Goal: Information Seeking & Learning: Learn about a topic

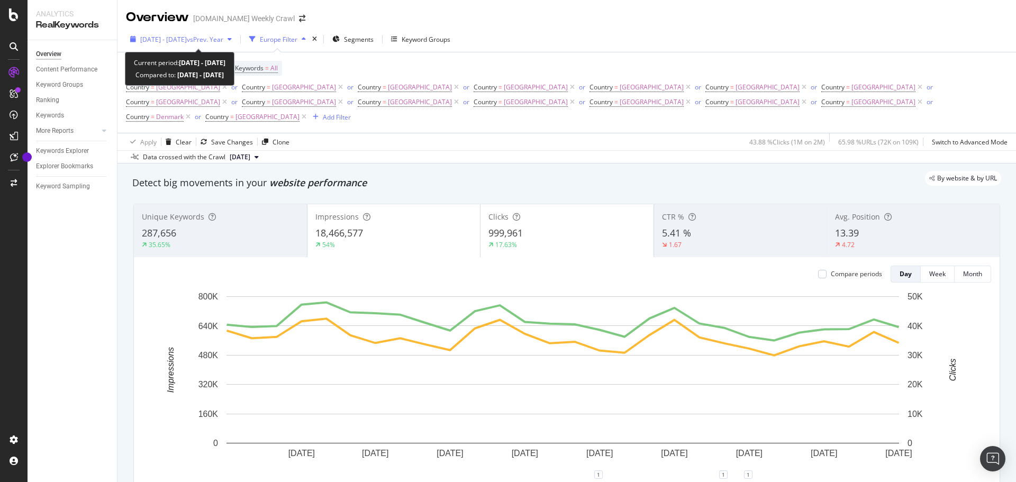
click at [236, 33] on div "[DATE] - [DATE] vs Prev. Year" at bounding box center [181, 39] width 110 height 16
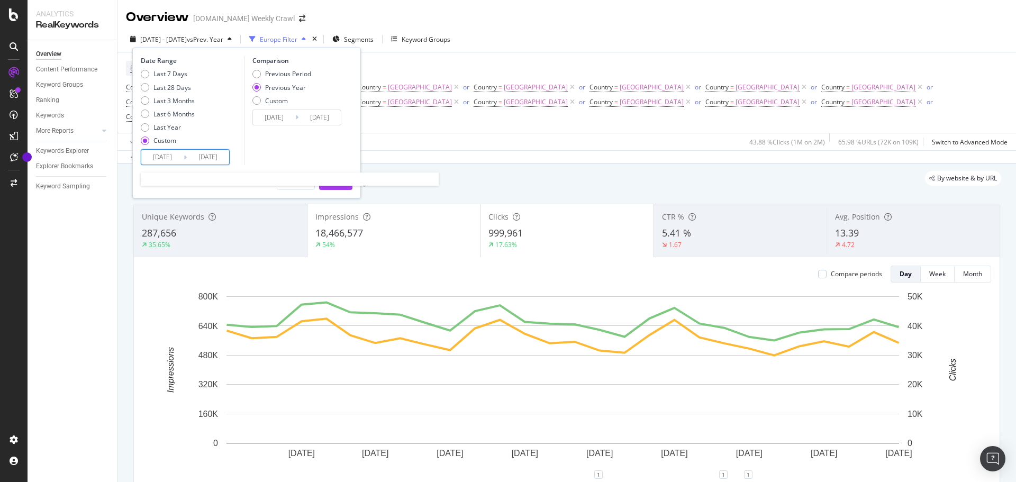
click at [174, 160] on input "[DATE]" at bounding box center [162, 157] width 42 height 15
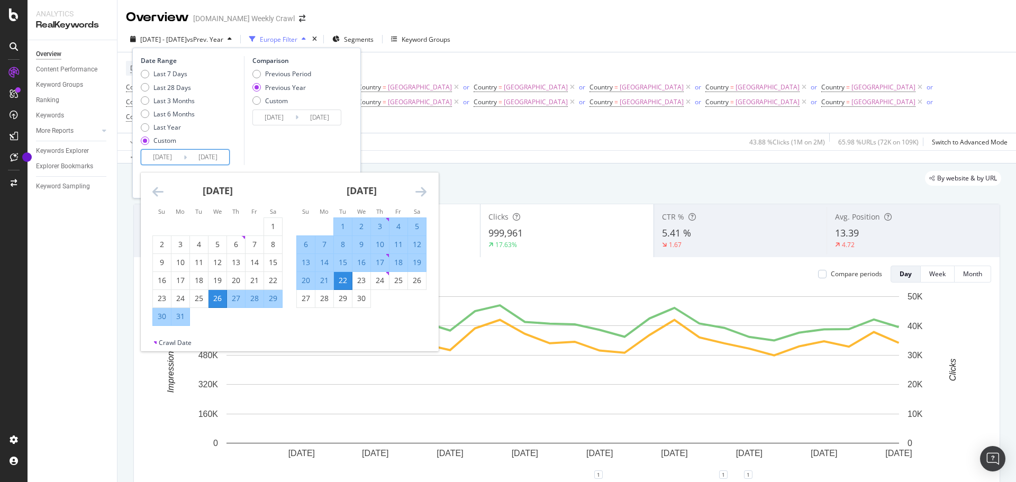
click at [420, 194] on icon "Move forward to switch to the next month." at bounding box center [420, 191] width 11 height 13
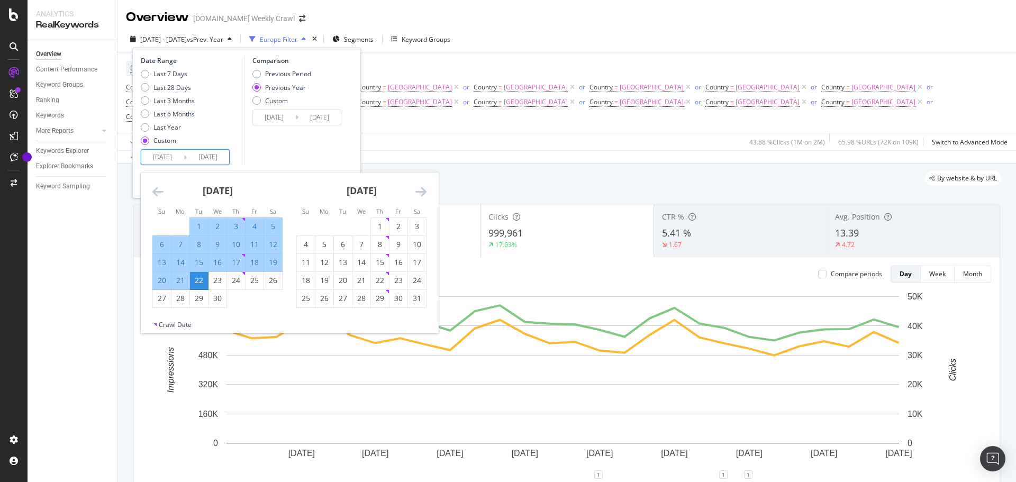
click at [420, 194] on icon "Move forward to switch to the next month." at bounding box center [420, 191] width 11 height 13
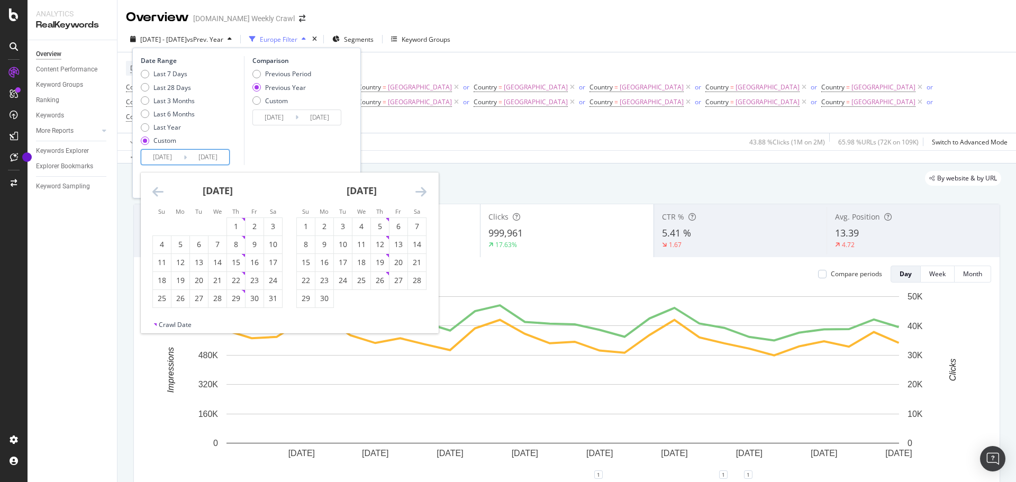
click at [420, 194] on icon "Move forward to switch to the next month." at bounding box center [420, 191] width 11 height 13
click at [395, 223] on div "1" at bounding box center [398, 226] width 18 height 11
type input "[DATE]"
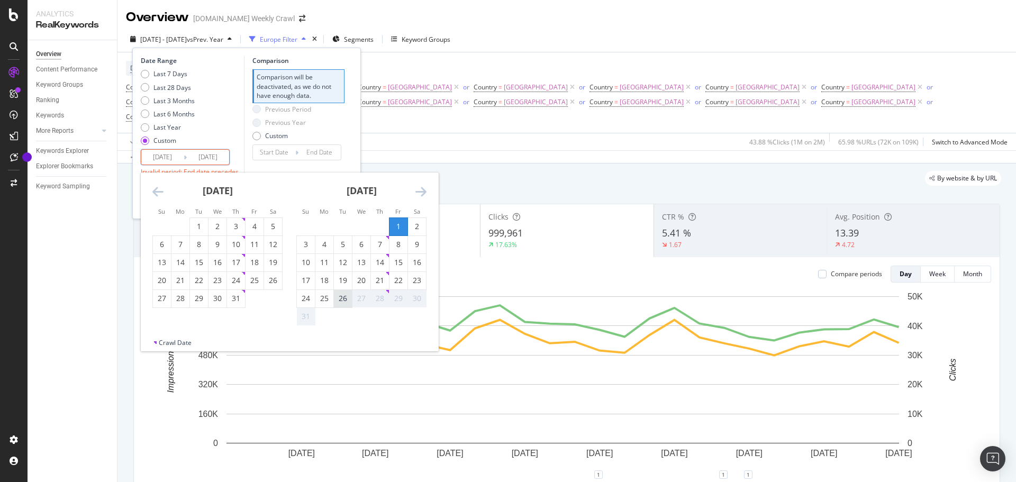
click at [340, 298] on div "26" at bounding box center [343, 298] width 18 height 11
type input "[DATE]"
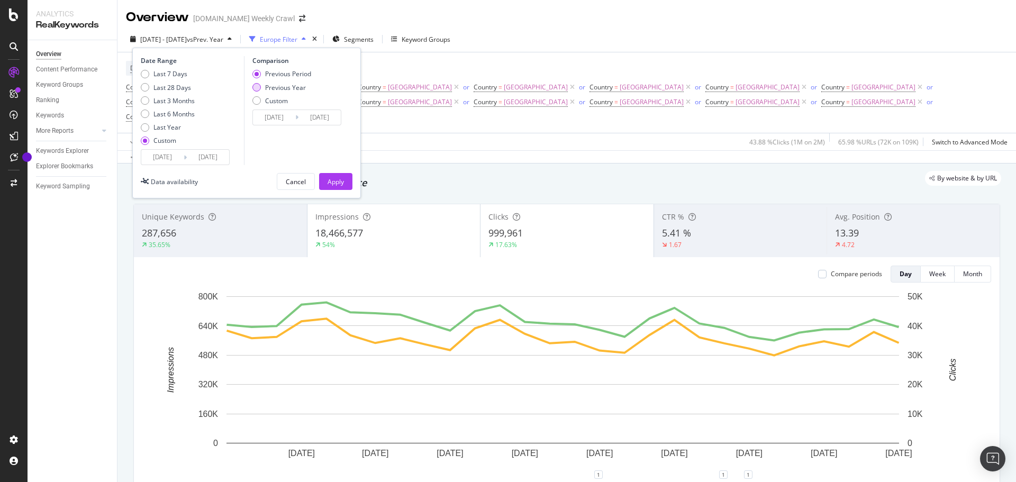
click at [264, 89] on div "Previous Year" at bounding box center [281, 87] width 59 height 9
type input "[DATE]"
click at [334, 183] on div "Apply" at bounding box center [336, 181] width 16 height 9
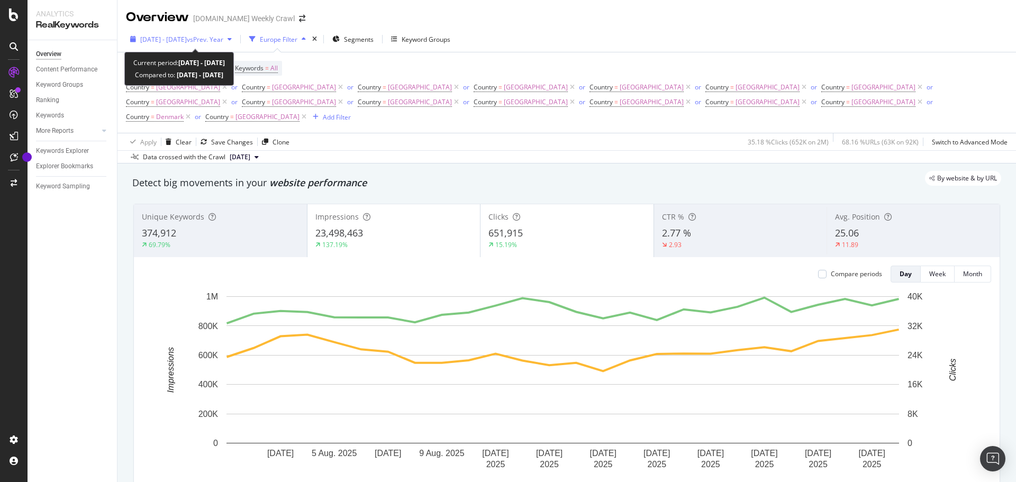
click at [213, 37] on span "vs Prev. Year" at bounding box center [205, 39] width 37 height 9
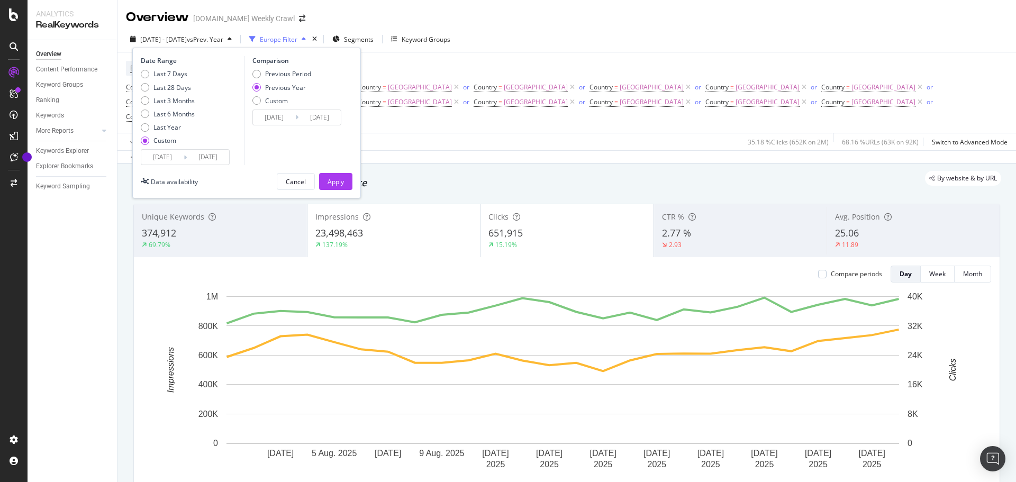
click at [469, 58] on div "Device = All and Country = All and Keywords = All Country = [GEOGRAPHIC_DATA] o…" at bounding box center [566, 92] width 881 height 80
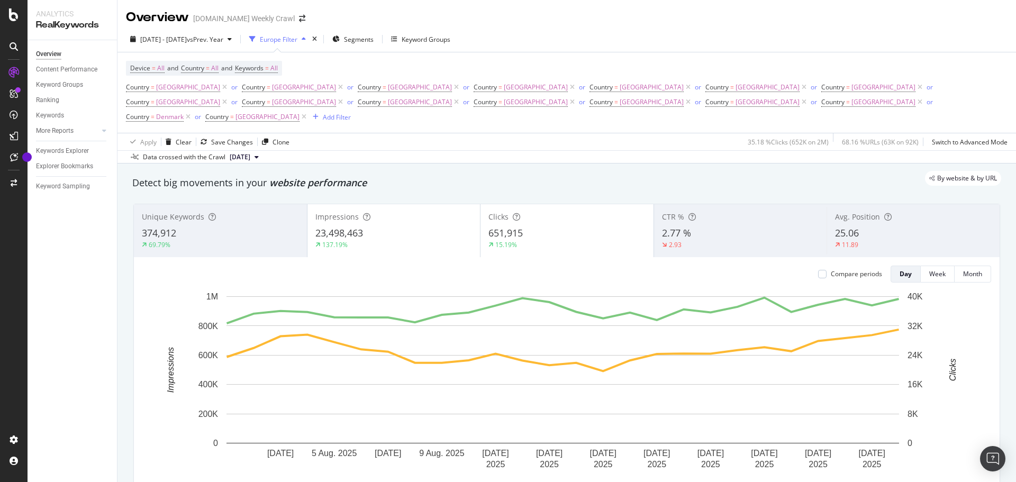
click at [306, 38] on icon "button" at bounding box center [304, 39] width 4 height 6
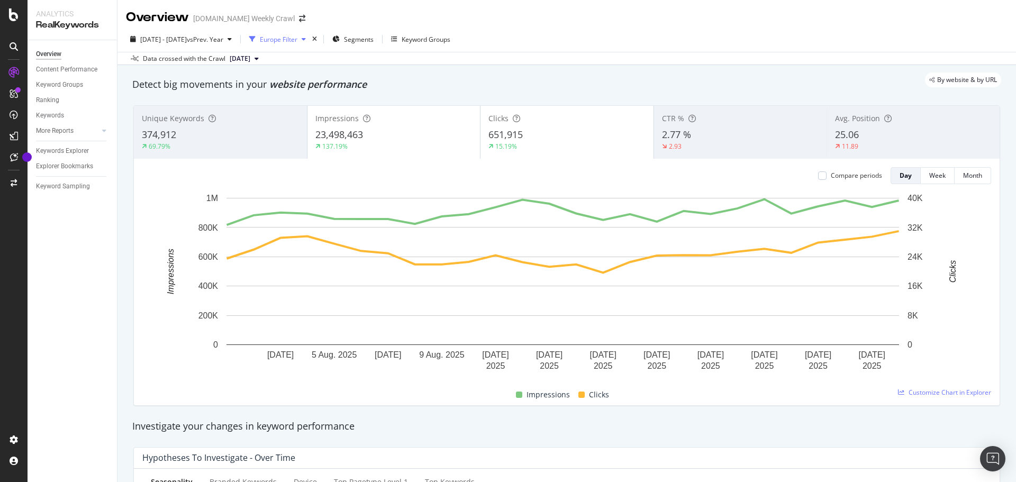
click at [306, 38] on icon "button" at bounding box center [304, 39] width 4 height 6
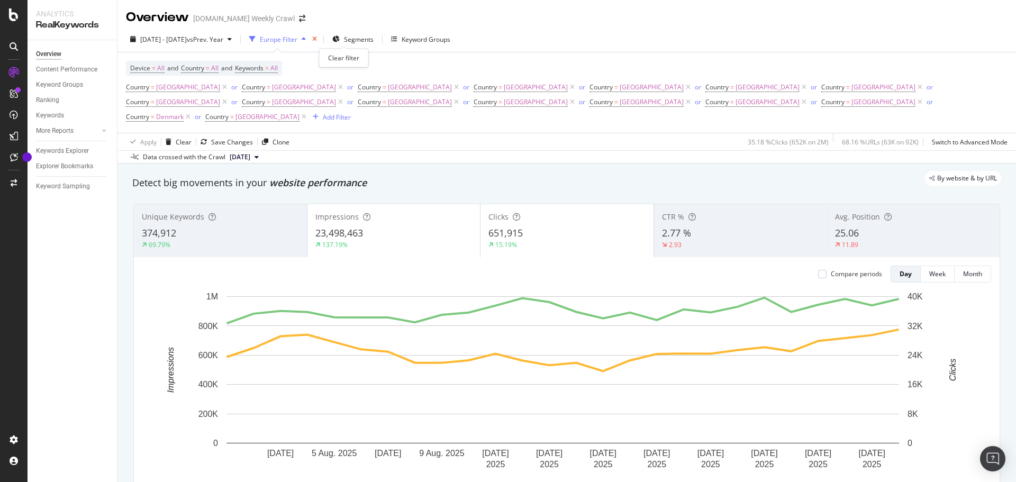
click at [317, 39] on icon "times" at bounding box center [314, 39] width 5 height 6
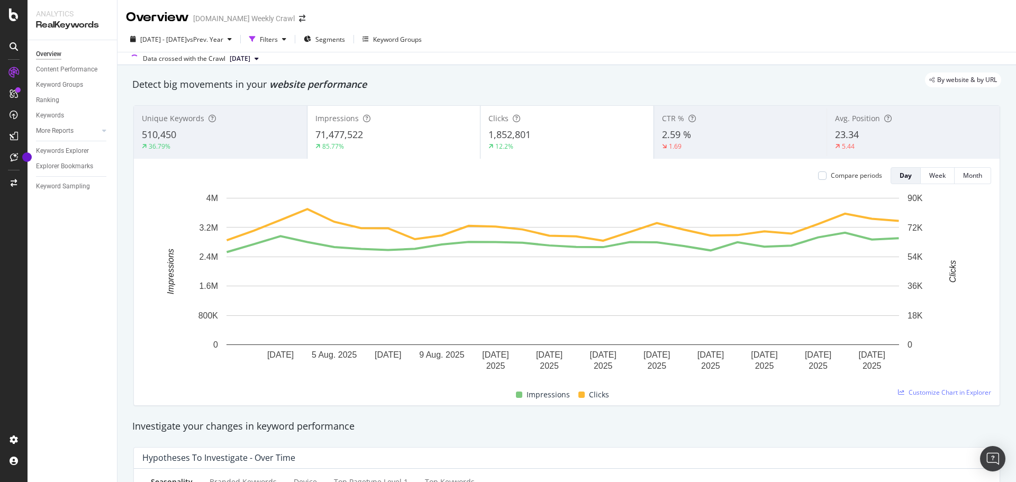
click at [250, 61] on span "[DATE]" at bounding box center [240, 59] width 21 height 10
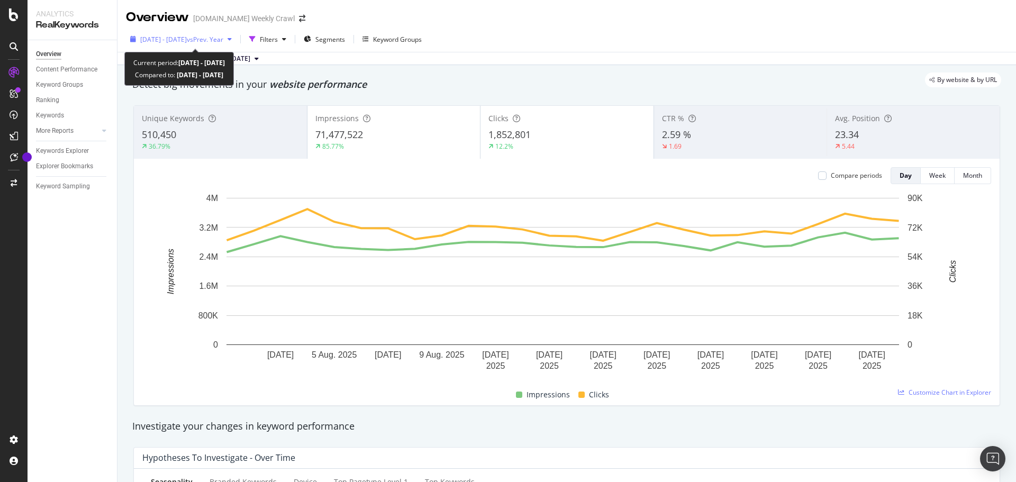
click at [232, 42] on icon "button" at bounding box center [230, 39] width 4 height 6
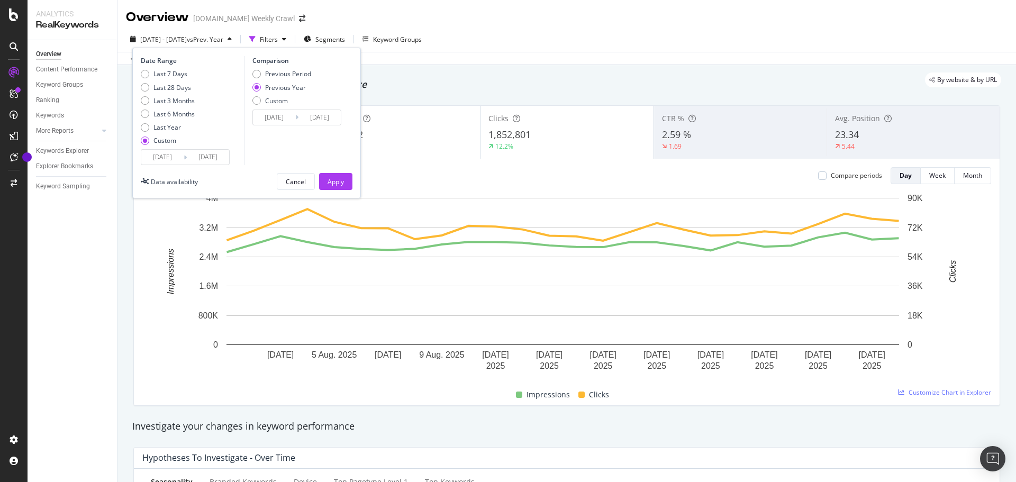
click at [408, 77] on div "By website & by URL" at bounding box center [561, 79] width 879 height 15
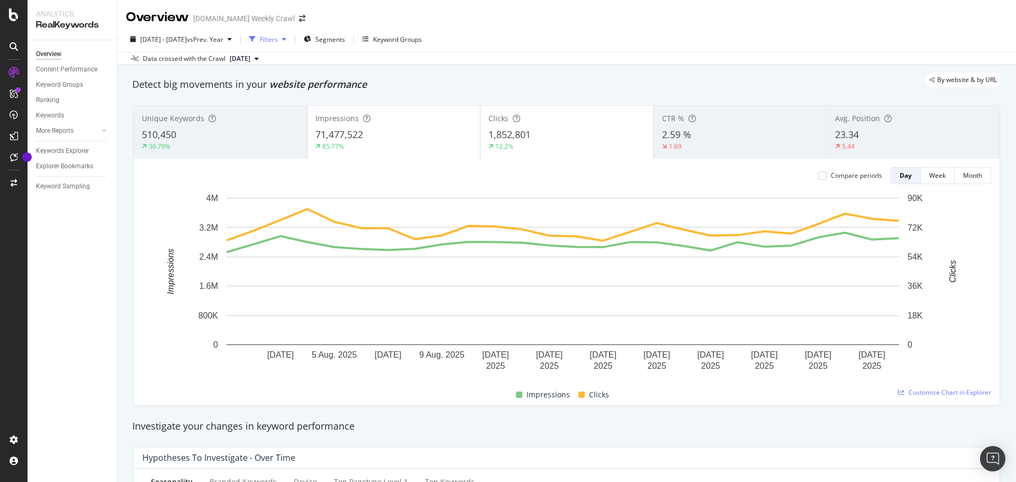
click at [278, 41] on div "Filters" at bounding box center [269, 39] width 18 height 9
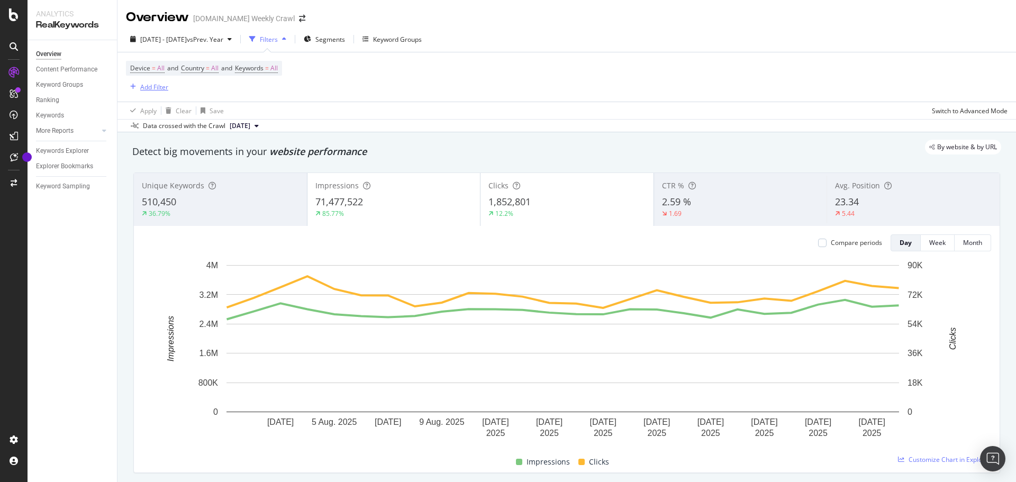
click at [130, 88] on div "button" at bounding box center [133, 87] width 14 height 6
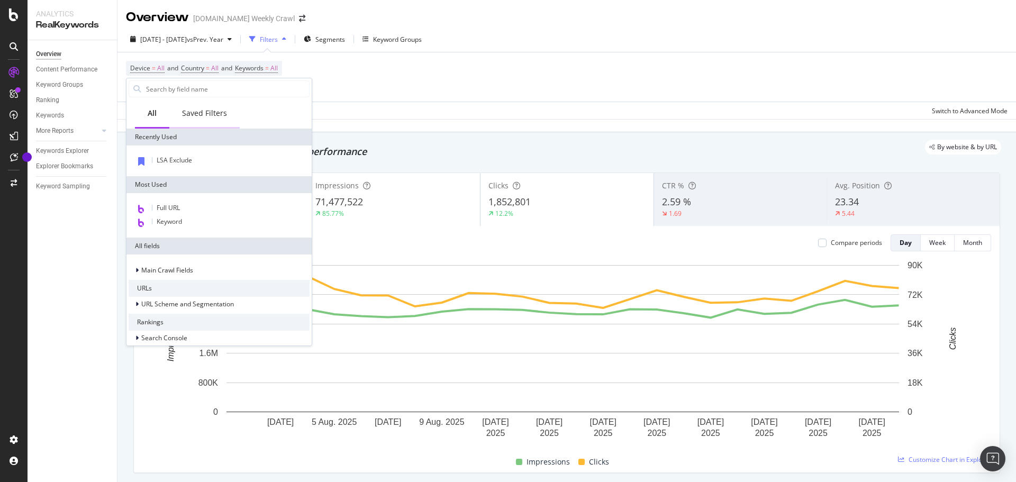
click at [219, 114] on div "Saved Filters" at bounding box center [204, 113] width 45 height 11
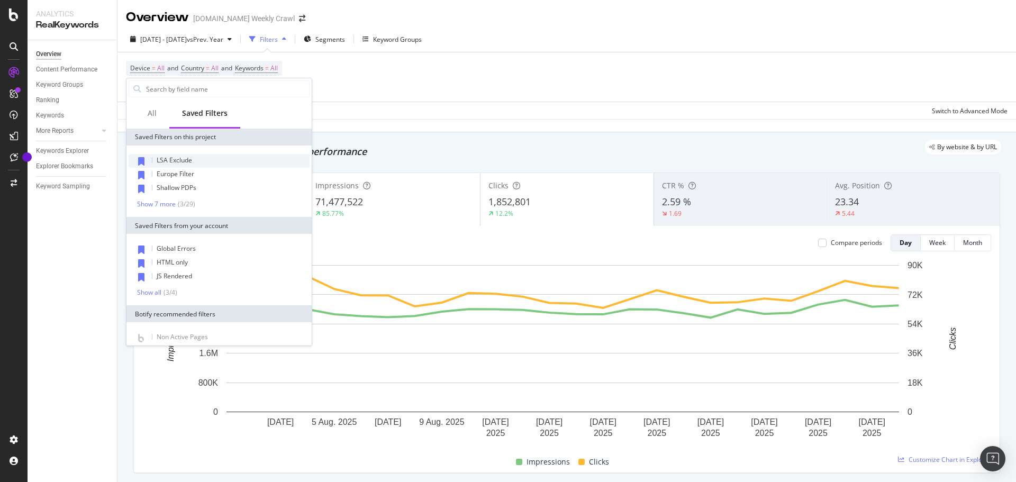
click at [203, 158] on div "LSA Exclude" at bounding box center [219, 161] width 181 height 14
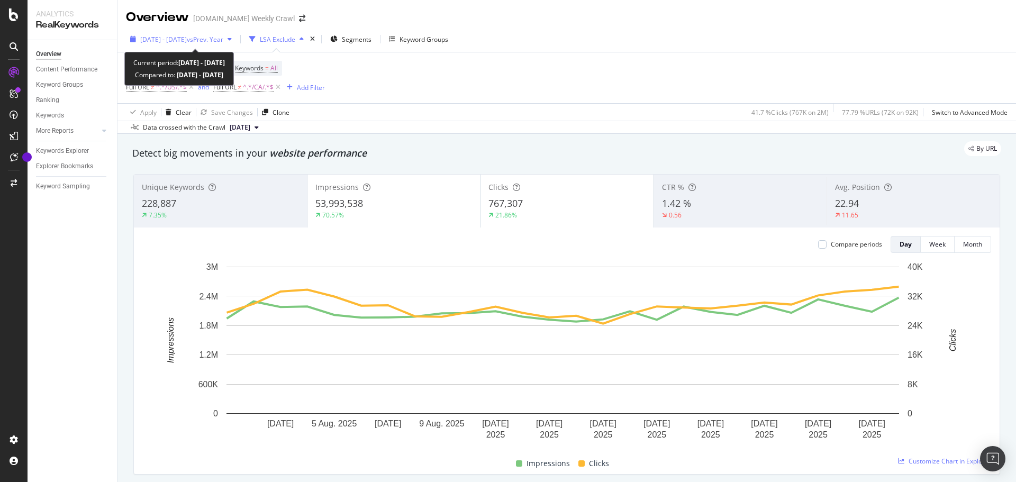
click at [187, 40] on span "[DATE] - [DATE]" at bounding box center [163, 39] width 47 height 9
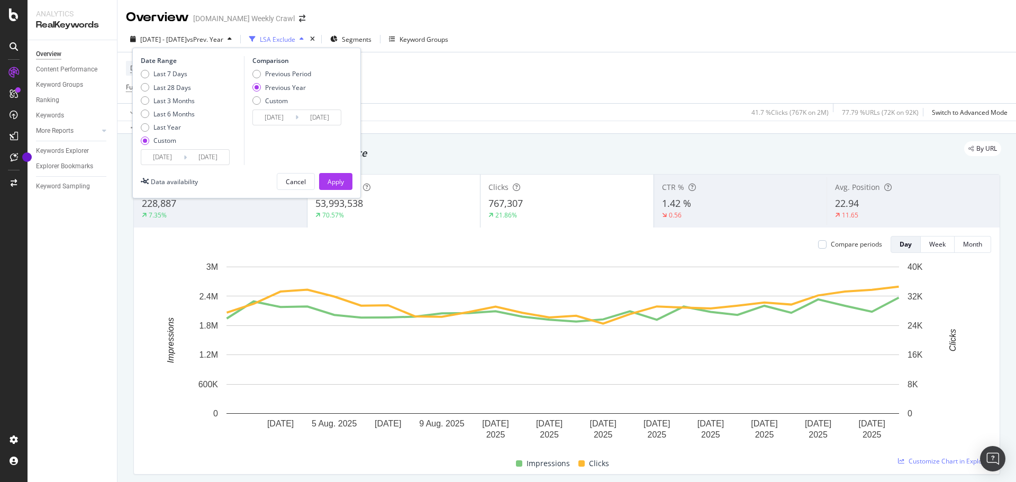
click at [161, 158] on input "[DATE]" at bounding box center [162, 157] width 42 height 15
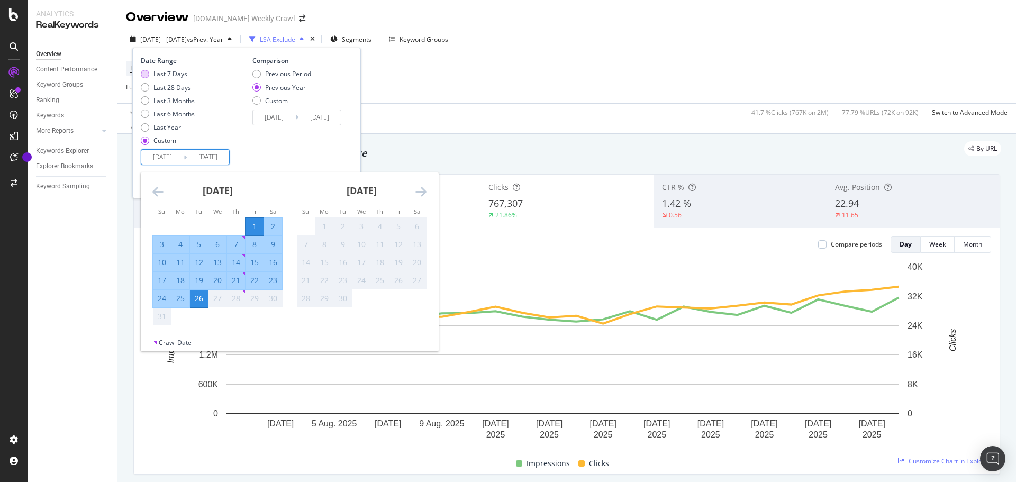
click at [176, 70] on div "Last 7 Days" at bounding box center [170, 73] width 34 height 9
type input "2025/08/20"
type input "2024/08/21"
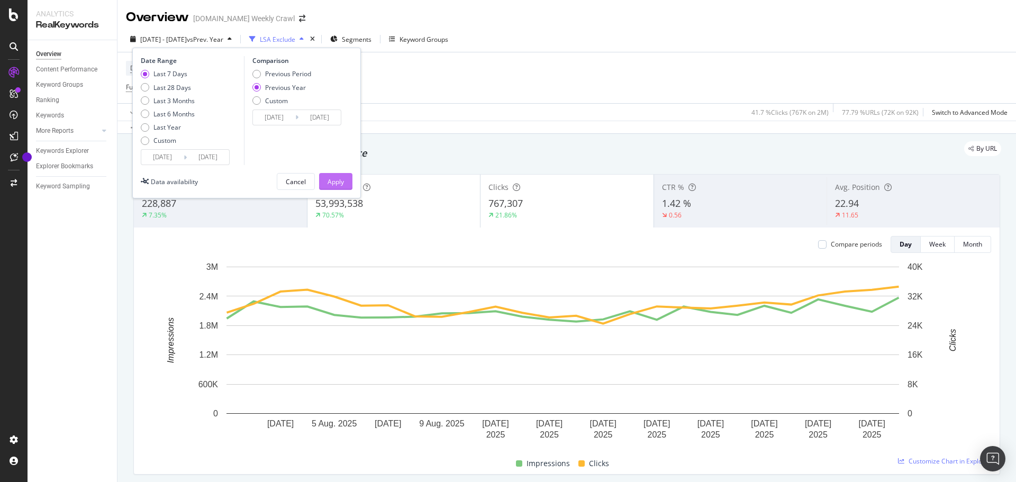
click at [343, 183] on div "Apply" at bounding box center [336, 181] width 16 height 9
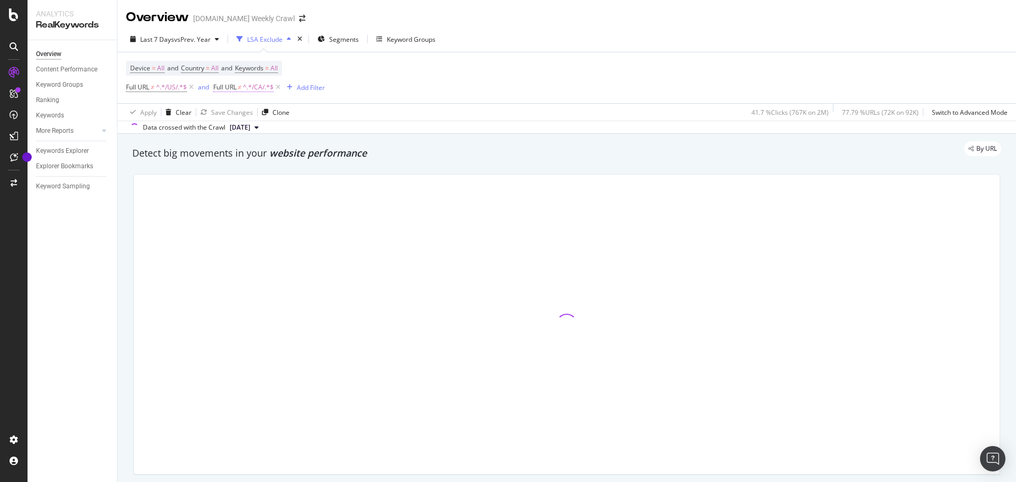
click at [248, 85] on span "^.*/CA/.*$" at bounding box center [258, 87] width 31 height 15
click at [443, 79] on div "Device = All and Country = All and Keywords = All Full URL ≠ ^.*/US/.*$ and Ful…" at bounding box center [566, 77] width 881 height 51
